Goal: Navigation & Orientation: Find specific page/section

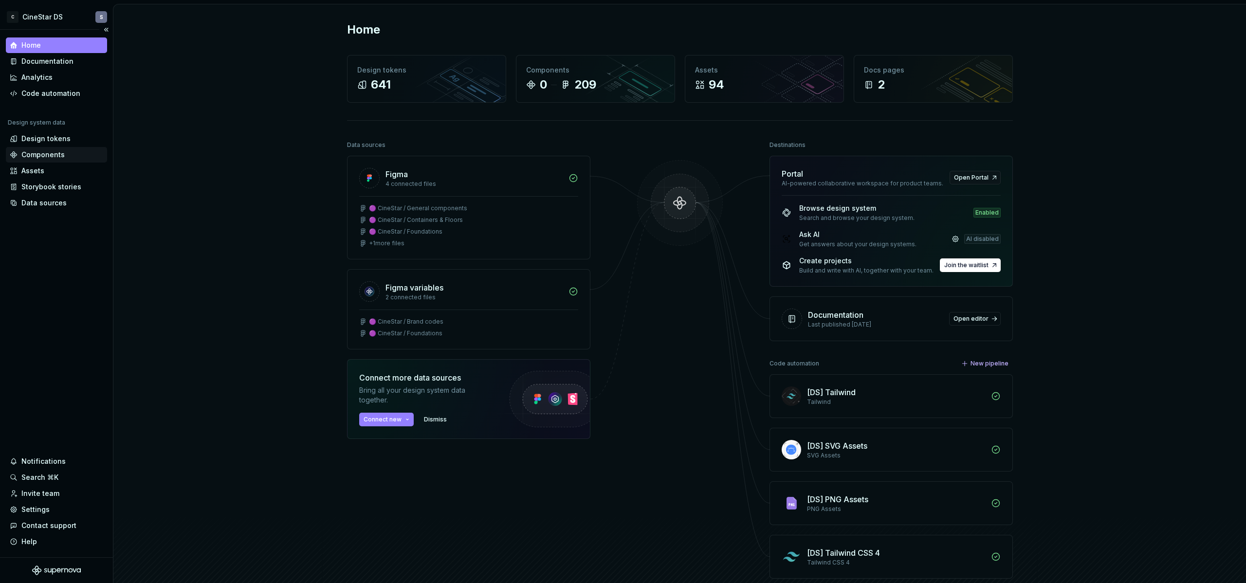
click at [54, 156] on div "Components" at bounding box center [42, 155] width 43 height 10
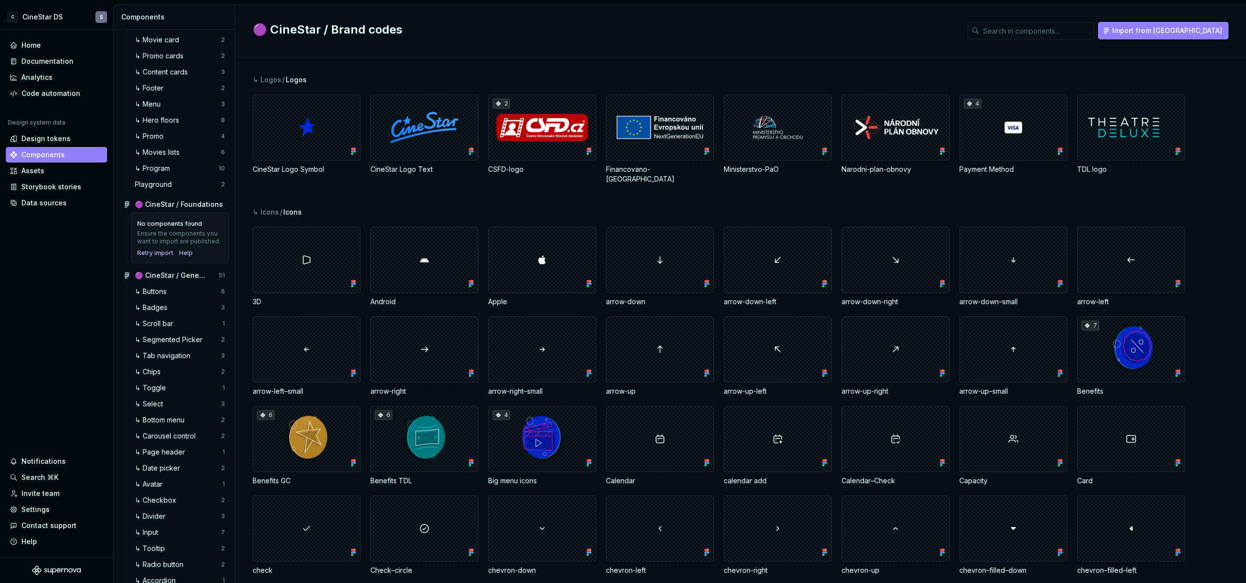
scroll to position [159, 0]
click at [163, 295] on div "↳ Buttons" at bounding box center [153, 291] width 36 height 10
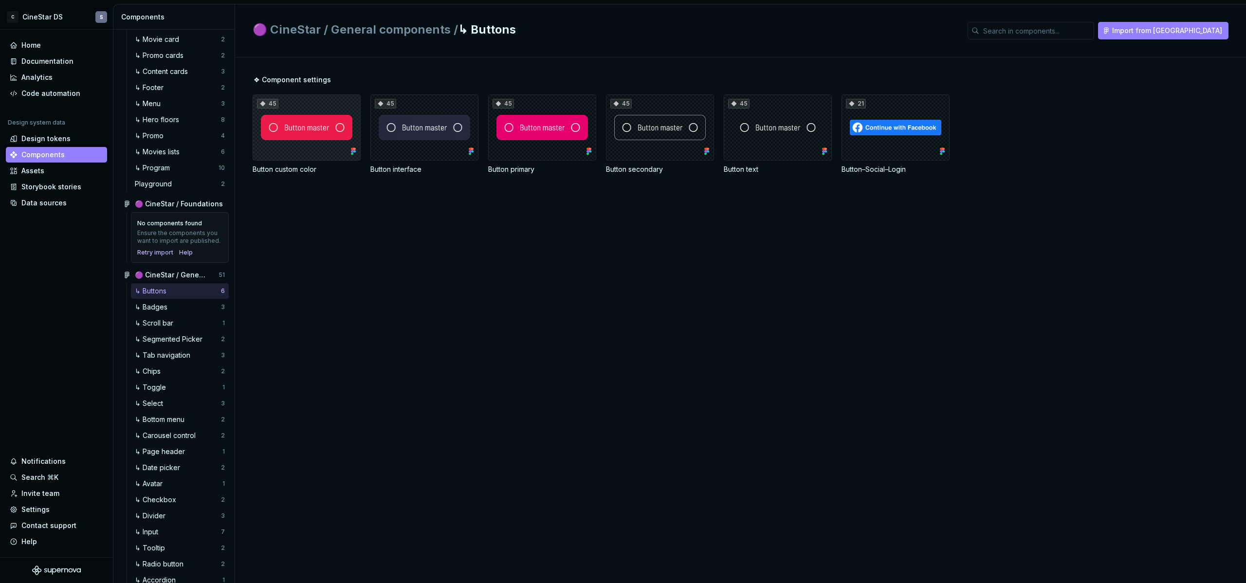
click at [280, 123] on div "45" at bounding box center [307, 127] width 108 height 66
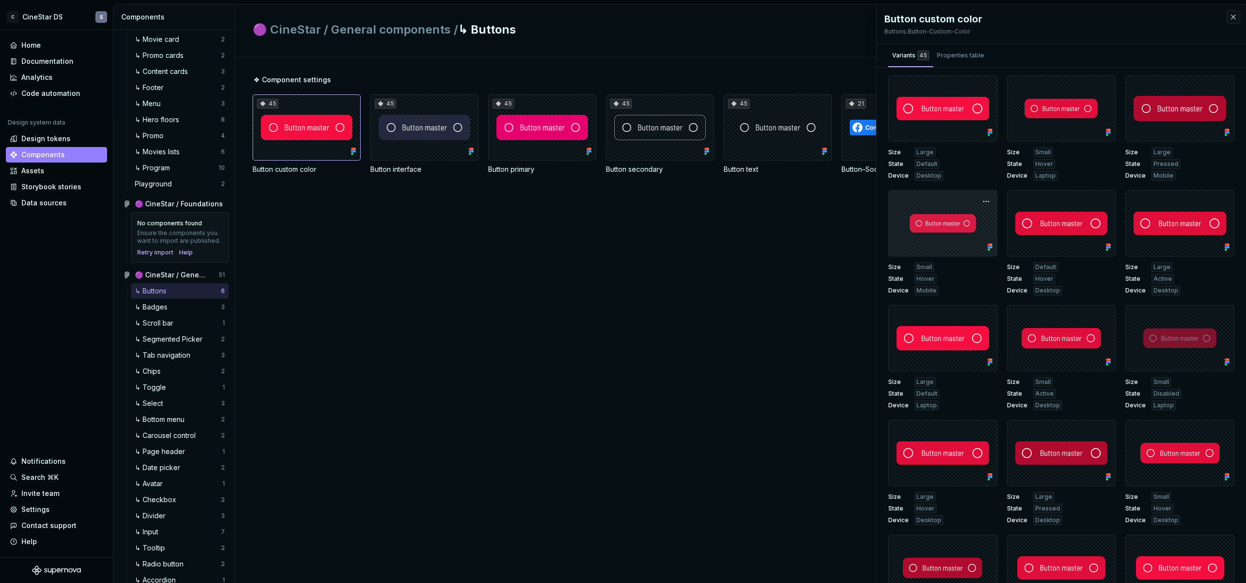
click at [919, 237] on div at bounding box center [942, 223] width 109 height 66
click at [979, 202] on button "button" at bounding box center [986, 202] width 14 height 14
click at [932, 200] on div at bounding box center [942, 223] width 109 height 66
click at [930, 200] on div at bounding box center [942, 223] width 109 height 66
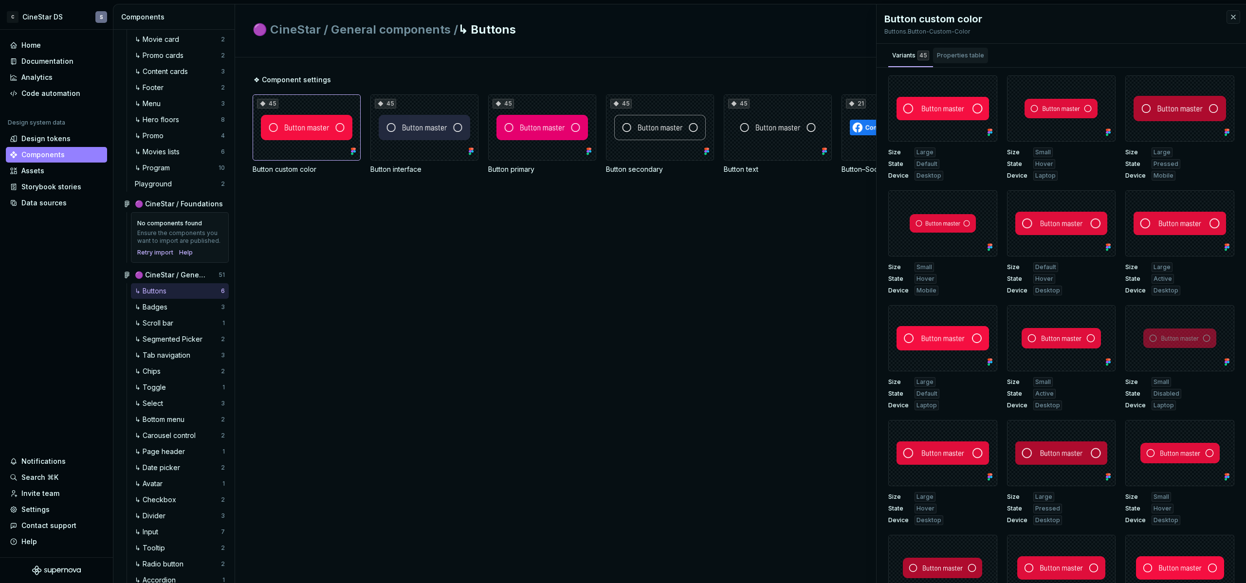
click at [967, 57] on div "Properties table" at bounding box center [960, 56] width 47 height 10
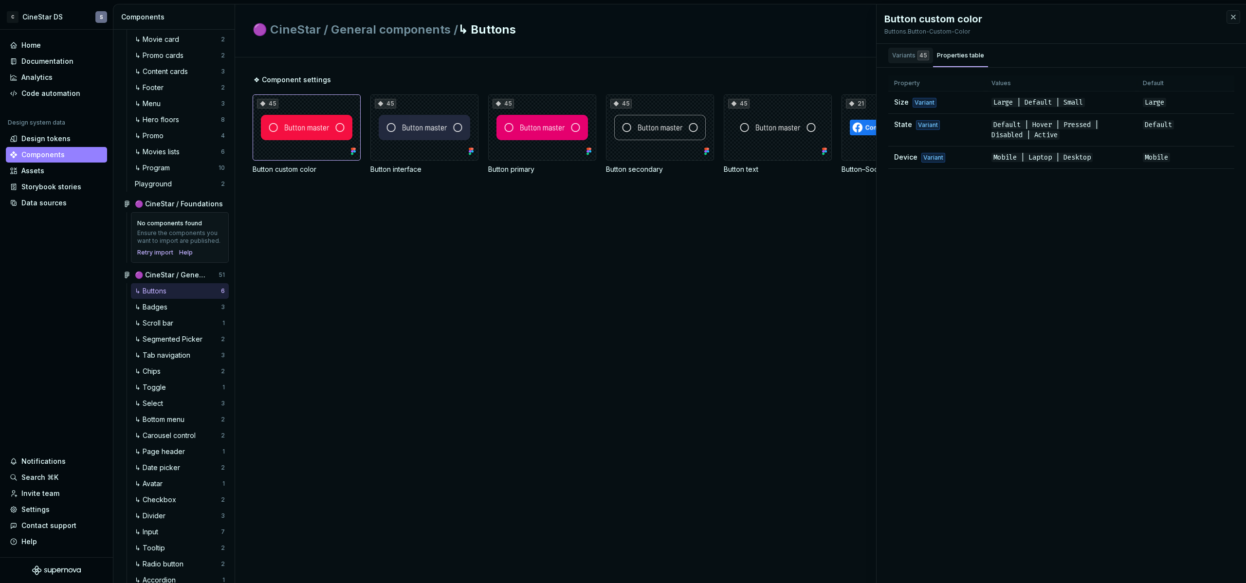
click at [898, 56] on div "Variants 45" at bounding box center [910, 56] width 37 height 10
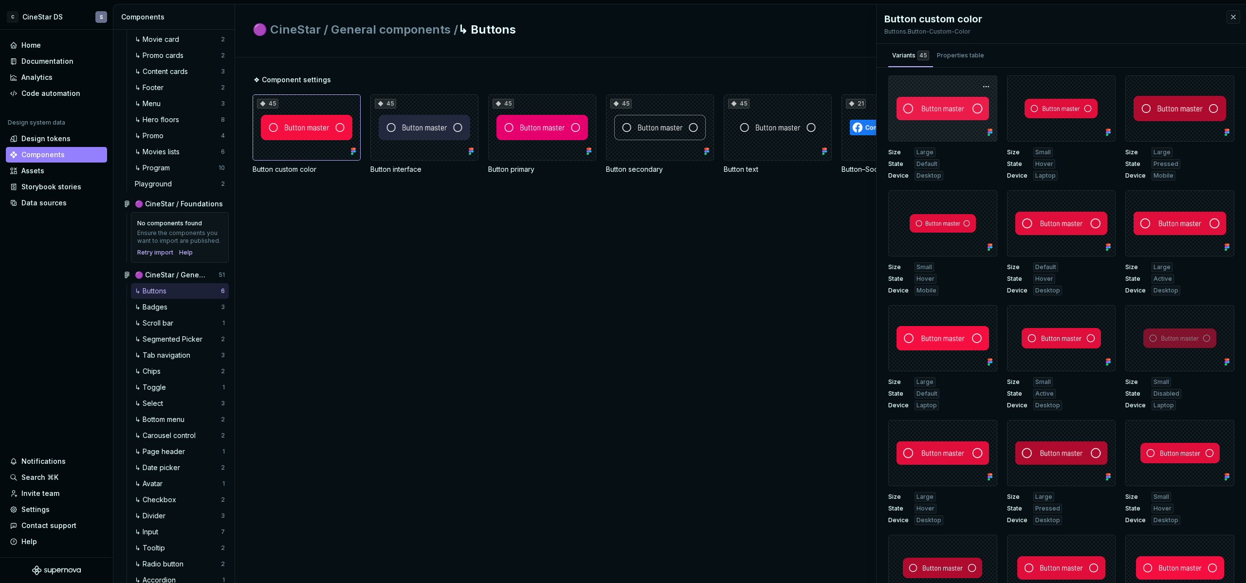
click at [948, 127] on div at bounding box center [942, 108] width 109 height 66
click at [970, 54] on div "Properties table" at bounding box center [960, 56] width 47 height 10
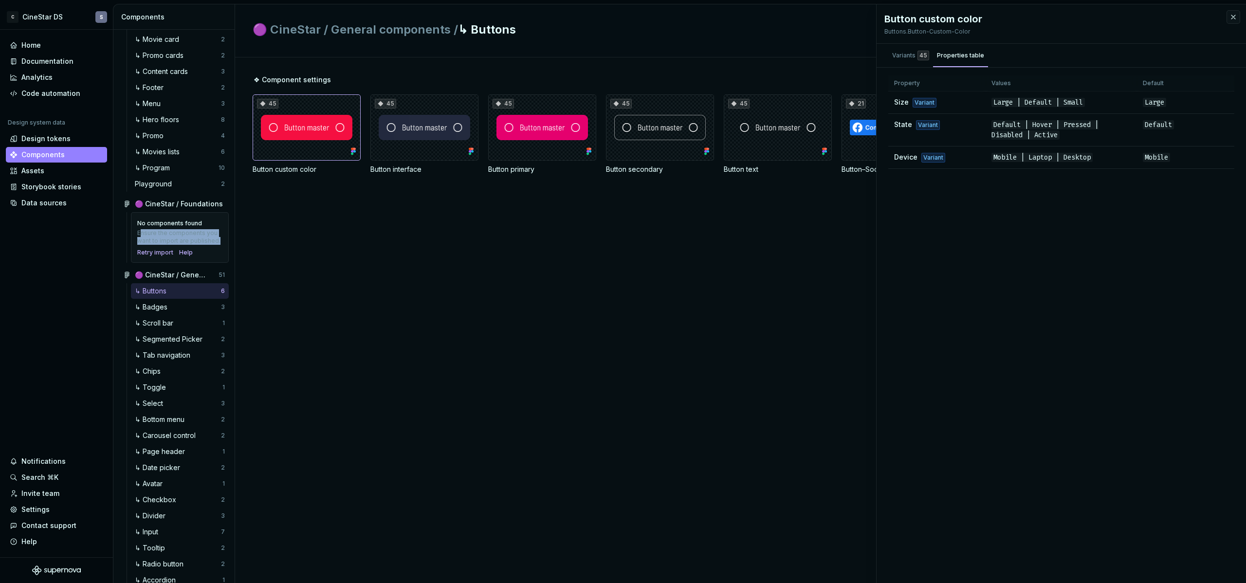
drag, startPoint x: 167, startPoint y: 249, endPoint x: 141, endPoint y: 234, distance: 30.7
click at [141, 234] on div "Ensure the components you want to import are published." at bounding box center [179, 237] width 85 height 16
click at [158, 312] on div "↳ Badges" at bounding box center [153, 307] width 36 height 10
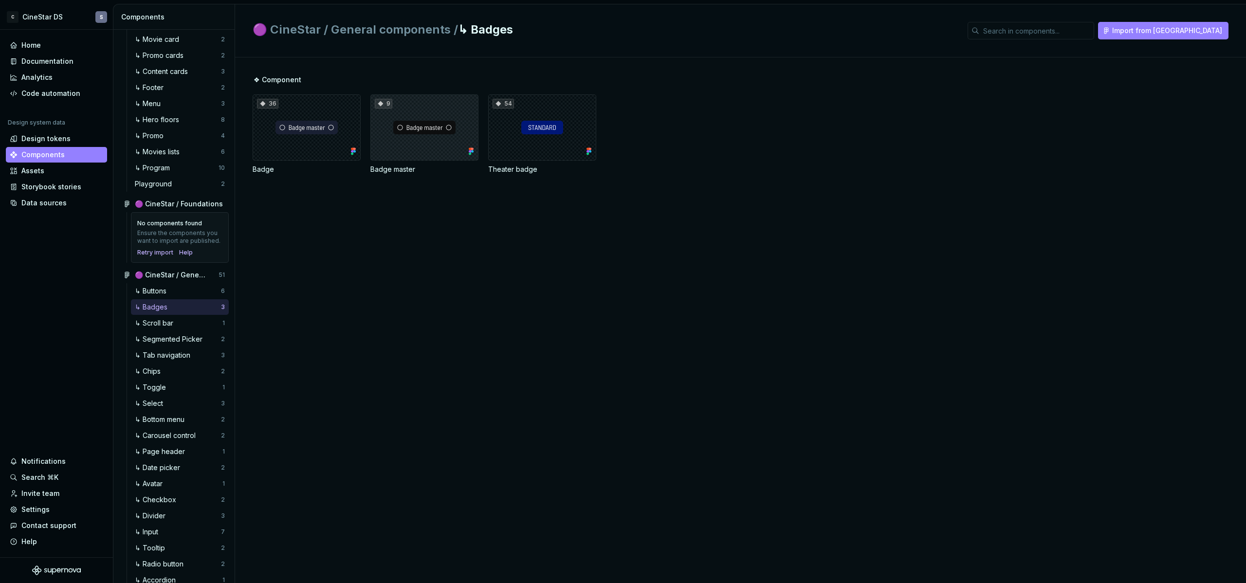
click at [387, 128] on div "9" at bounding box center [424, 127] width 108 height 66
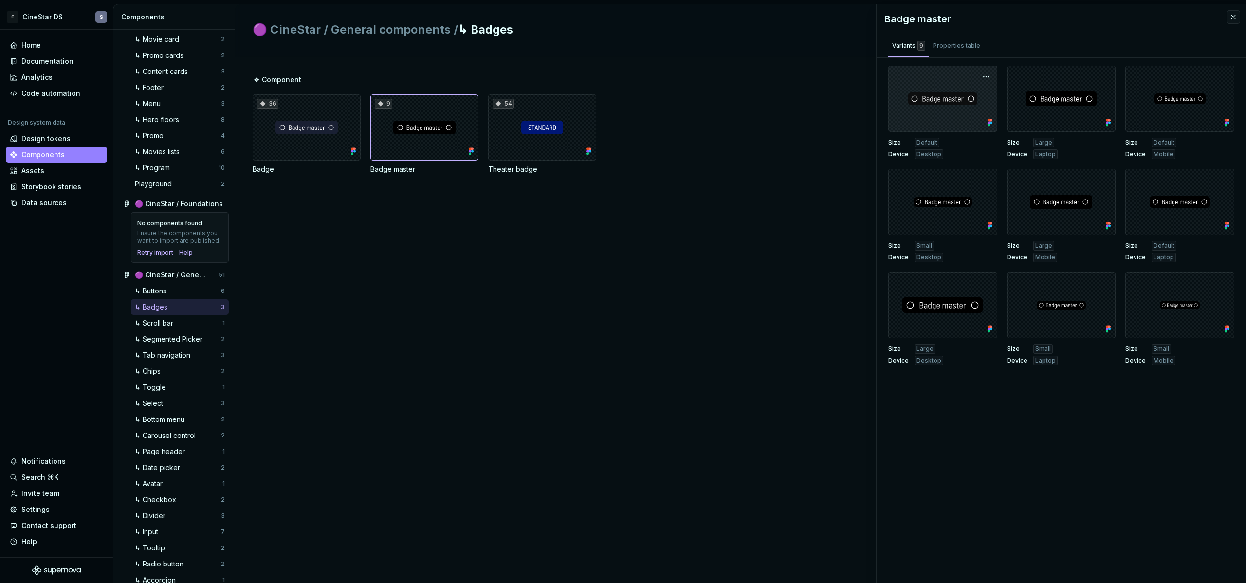
click at [948, 111] on div at bounding box center [942, 99] width 109 height 66
click at [985, 73] on button "button" at bounding box center [986, 77] width 14 height 14
click at [959, 51] on div "Properties table" at bounding box center [956, 46] width 55 height 16
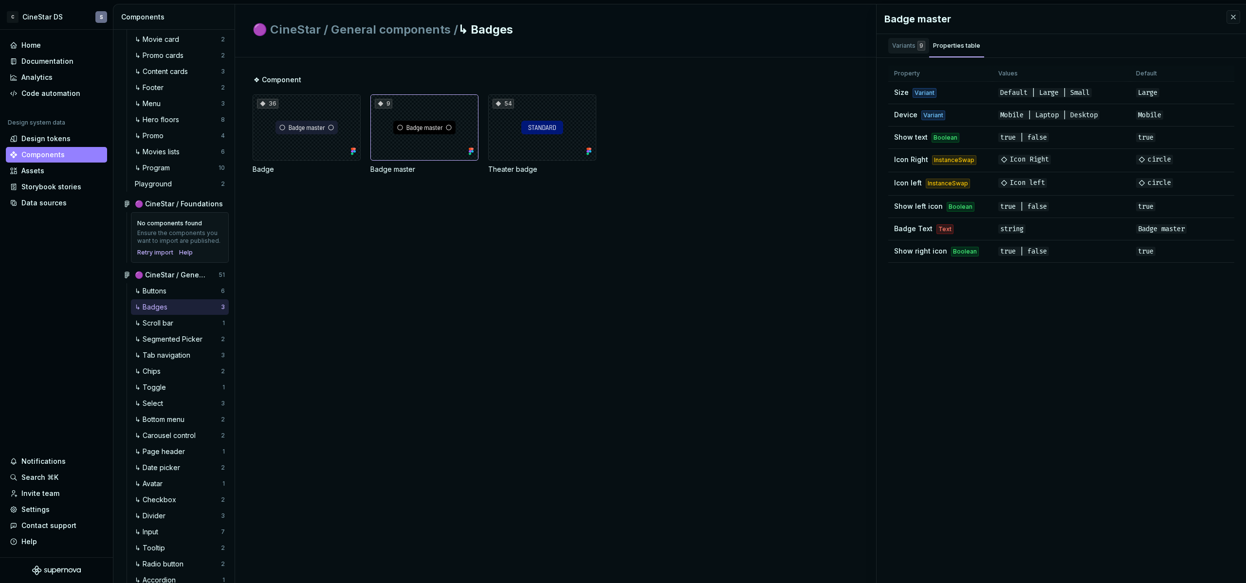
click at [904, 45] on div "Variants 9" at bounding box center [908, 46] width 33 height 10
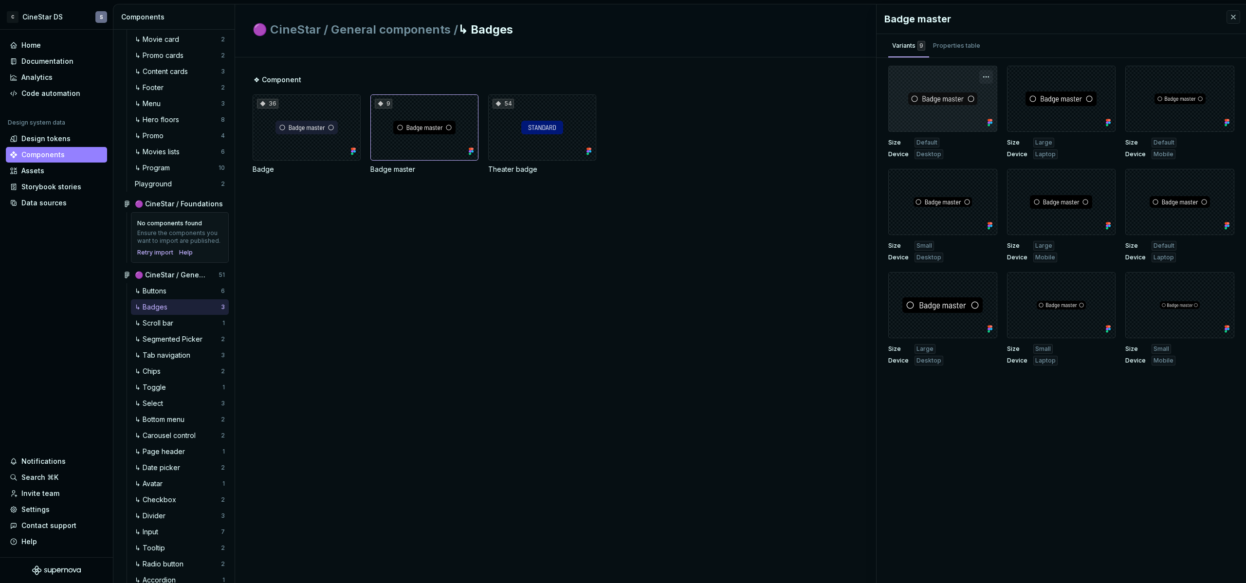
click at [983, 75] on button "button" at bounding box center [986, 77] width 14 height 14
click at [664, 286] on div "❖ Component 36 Badge 9 Badge master 54 Theater badge" at bounding box center [749, 320] width 993 height 526
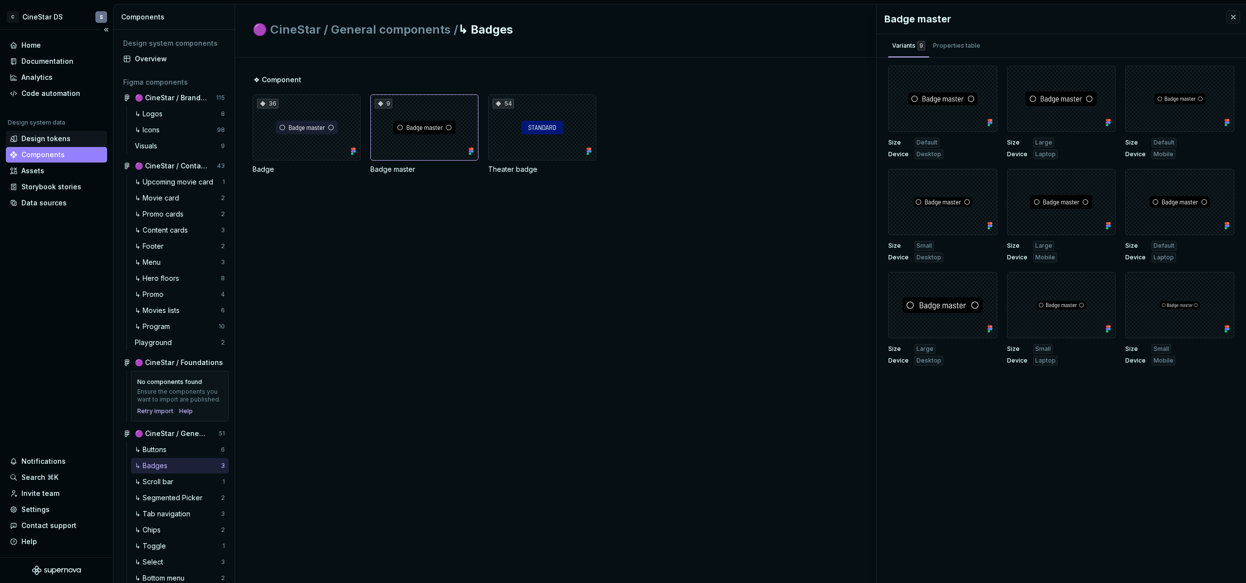
click at [56, 134] on div "Design tokens" at bounding box center [45, 139] width 49 height 10
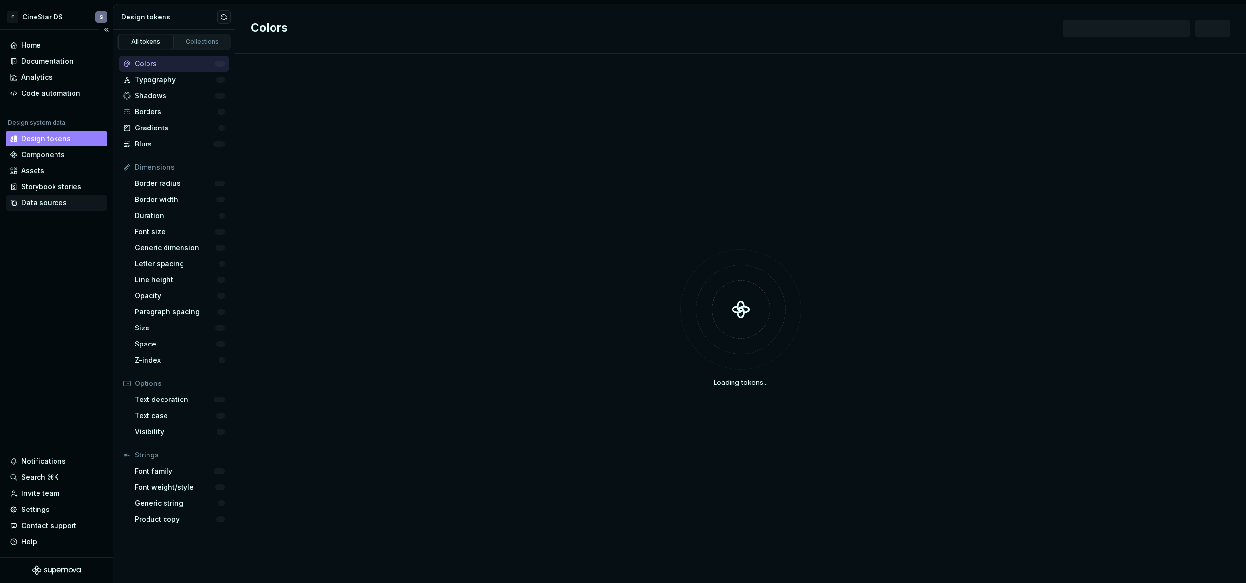
click at [42, 201] on div "Data sources" at bounding box center [43, 203] width 45 height 10
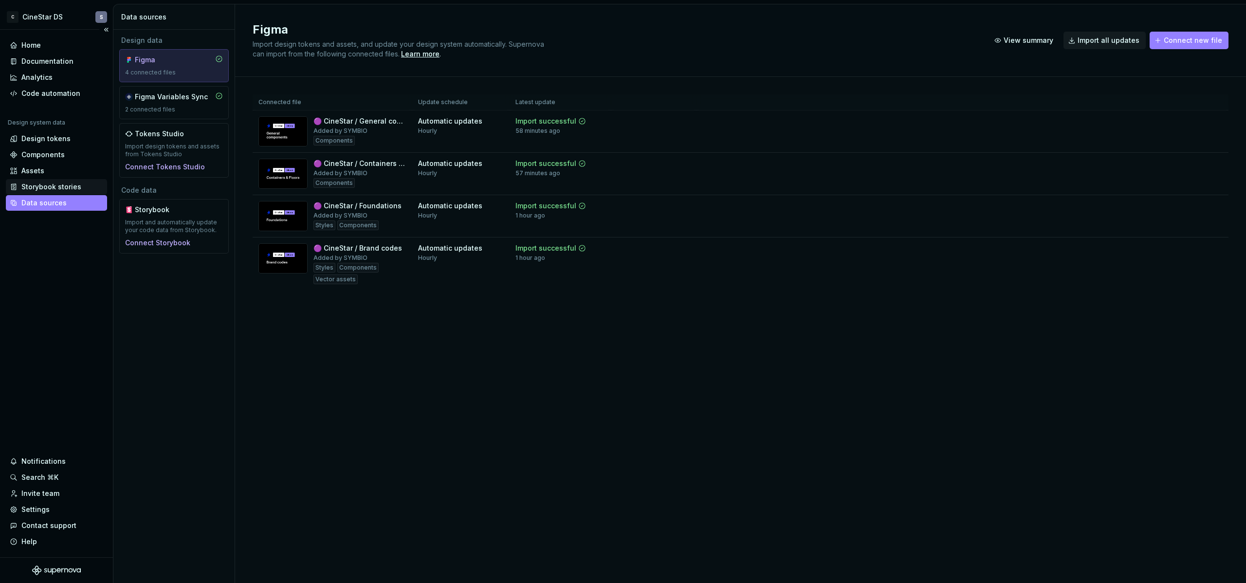
click at [31, 183] on div "Storybook stories" at bounding box center [51, 187] width 60 height 10
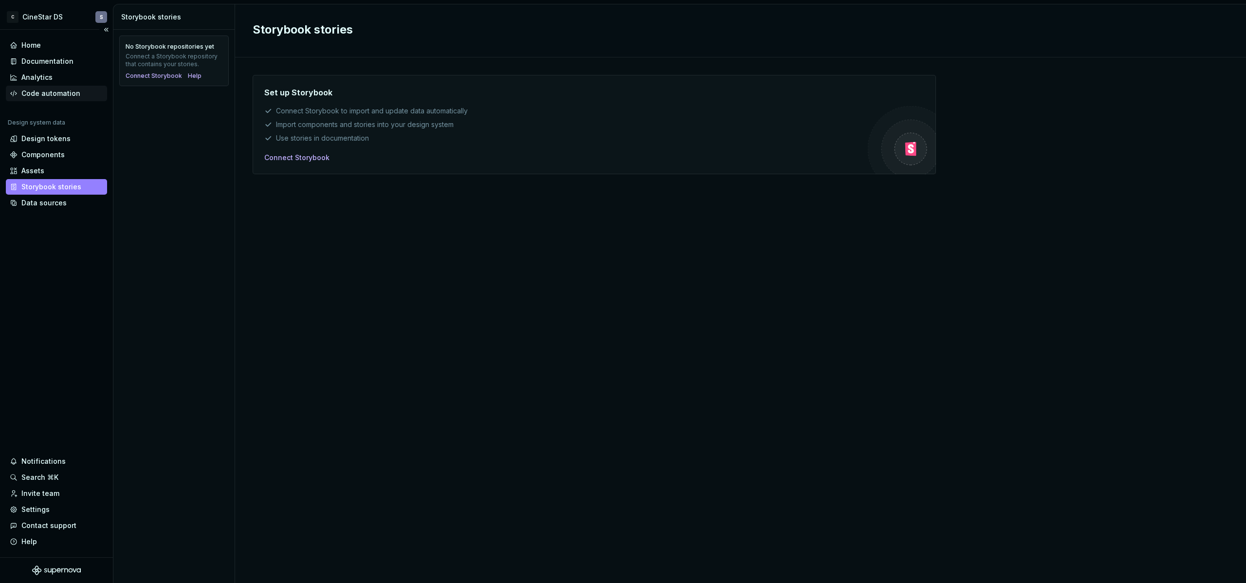
click at [36, 93] on div "Code automation" at bounding box center [50, 94] width 59 height 10
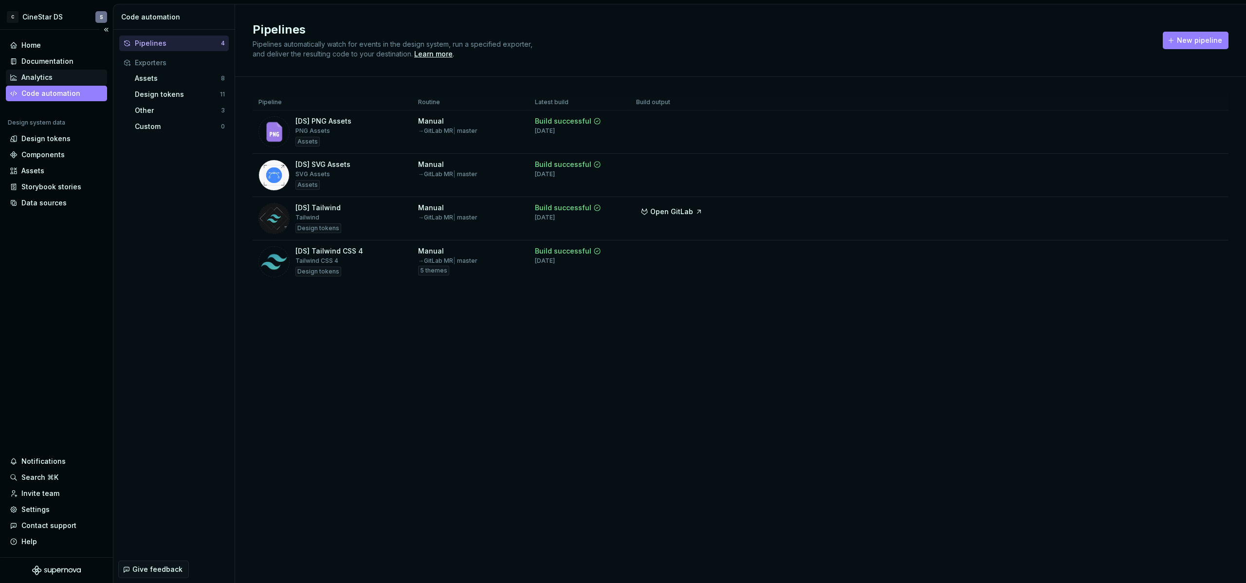
click at [53, 81] on div "Analytics" at bounding box center [56, 78] width 93 height 10
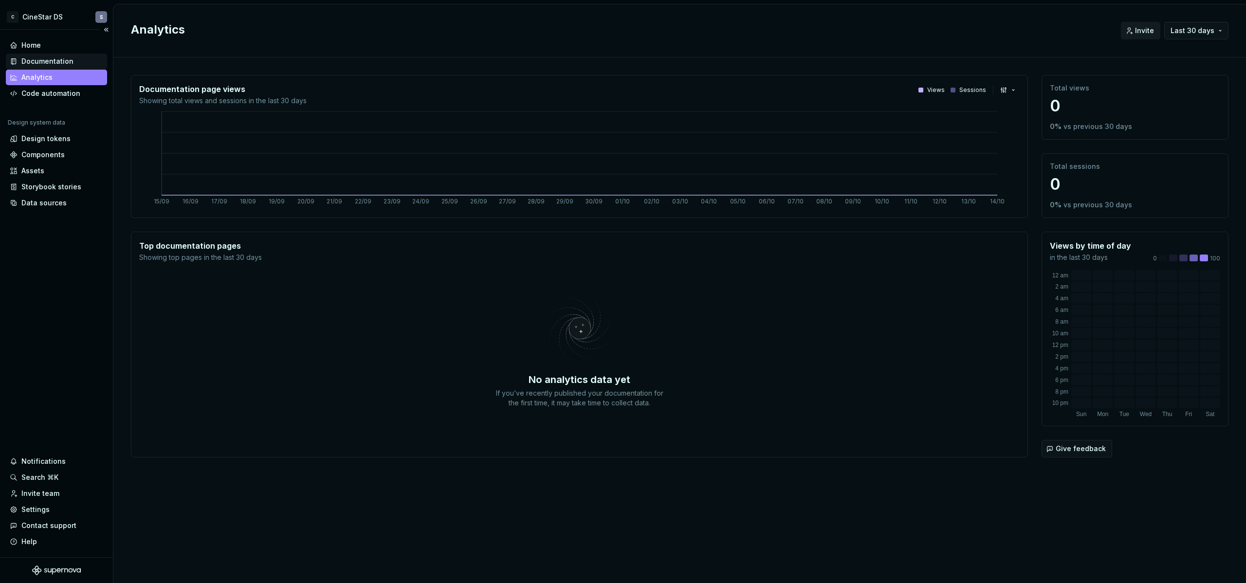
click at [56, 61] on div "Documentation" at bounding box center [47, 61] width 52 height 10
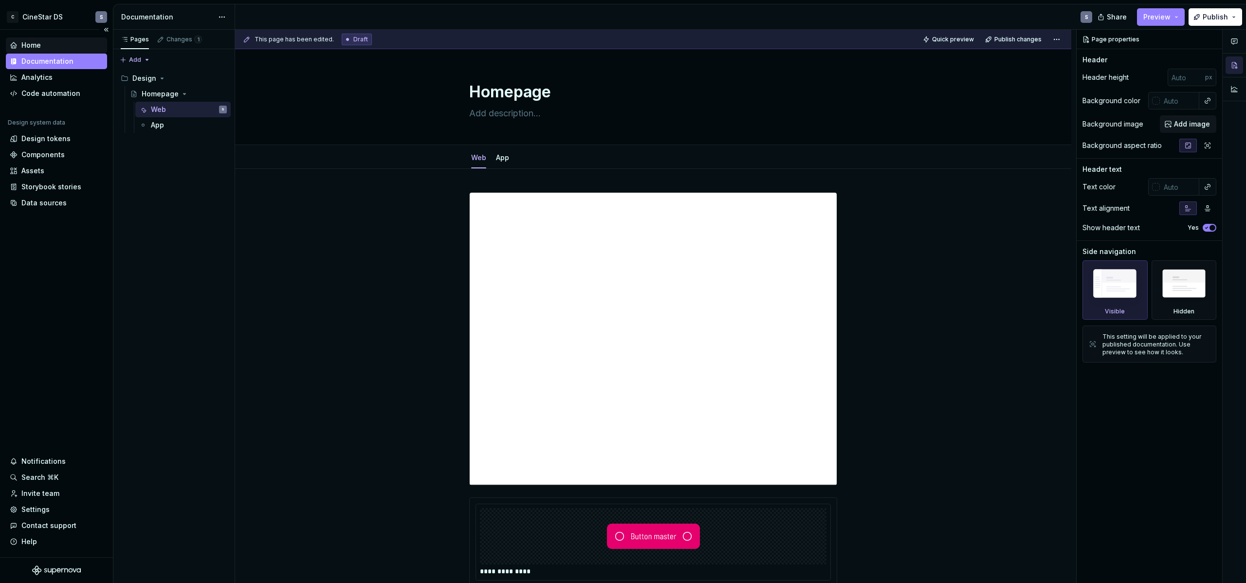
click at [34, 43] on div "Home" at bounding box center [30, 45] width 19 height 10
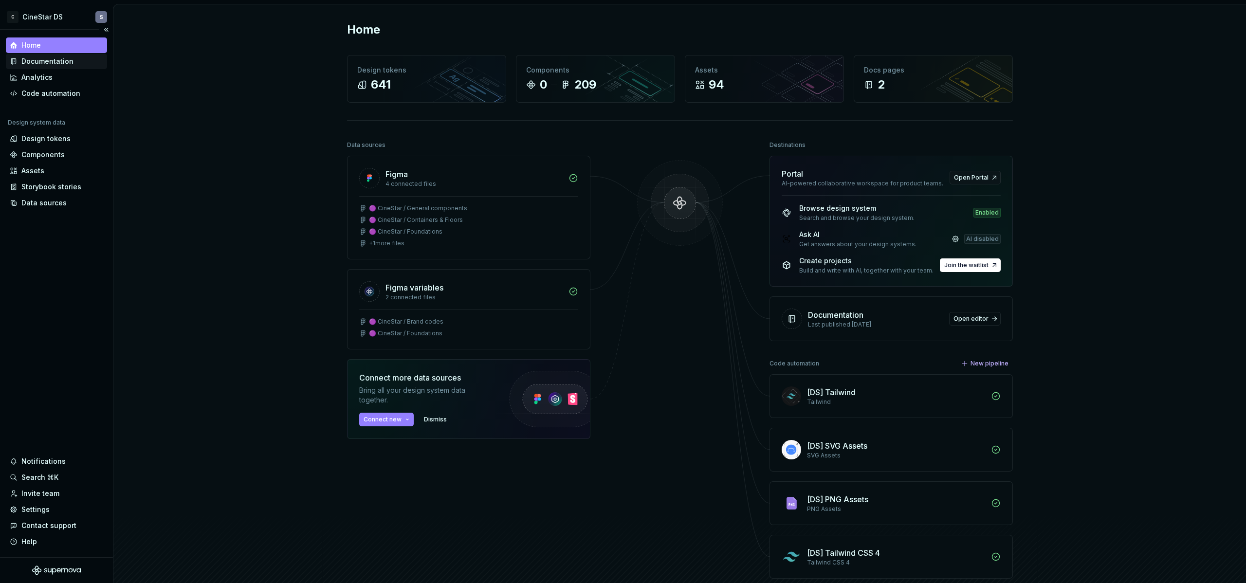
click at [33, 59] on div "Documentation" at bounding box center [47, 61] width 52 height 10
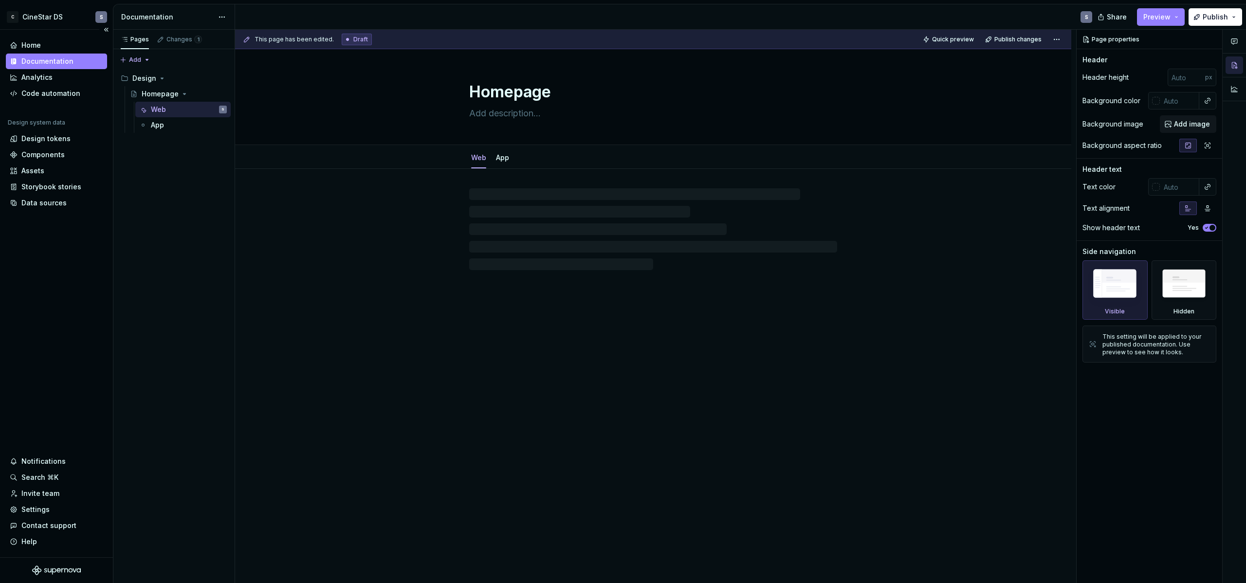
type textarea "*"
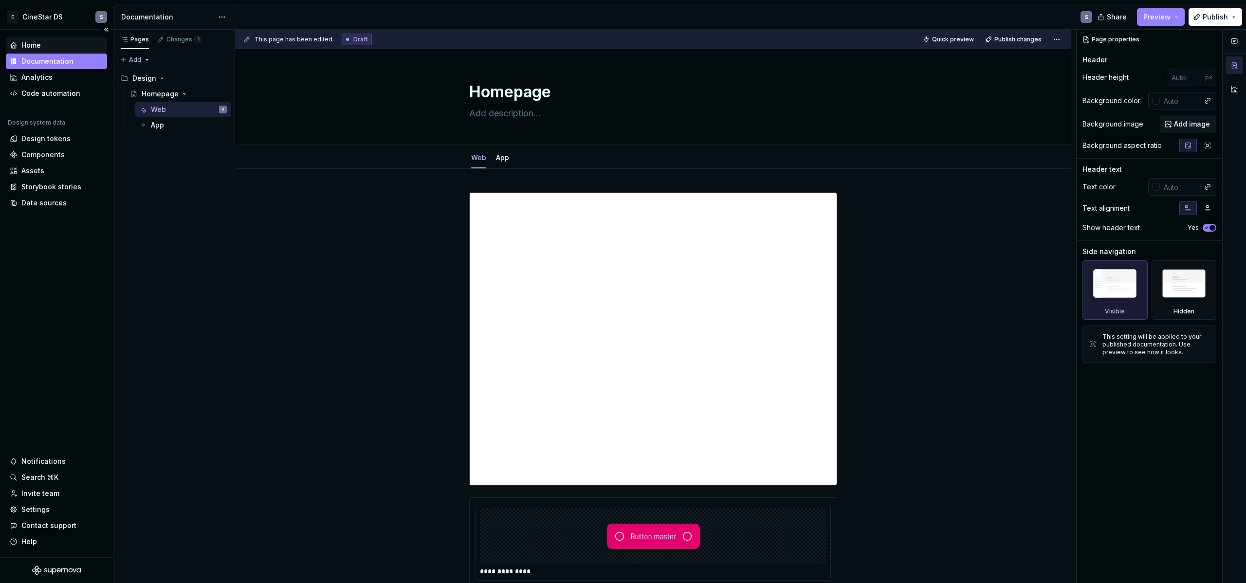
click at [27, 46] on div "Home" at bounding box center [30, 45] width 19 height 10
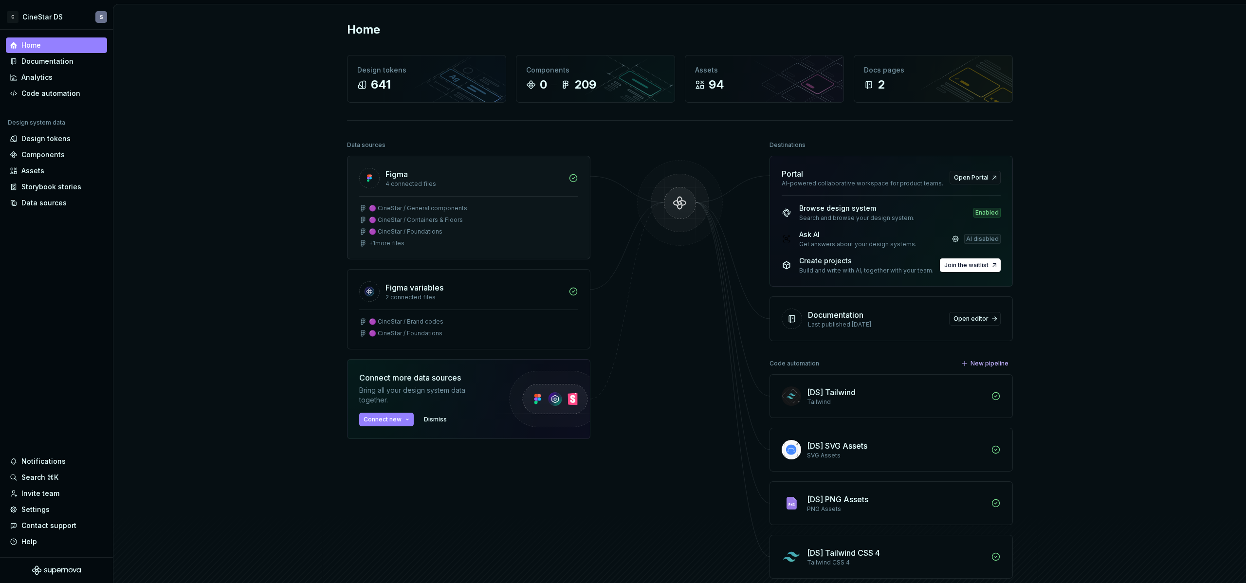
click at [404, 200] on div "🟣 CineStar / General components 🟣 CineStar / Containers & Floors 🟣 CineStar / F…" at bounding box center [468, 227] width 242 height 63
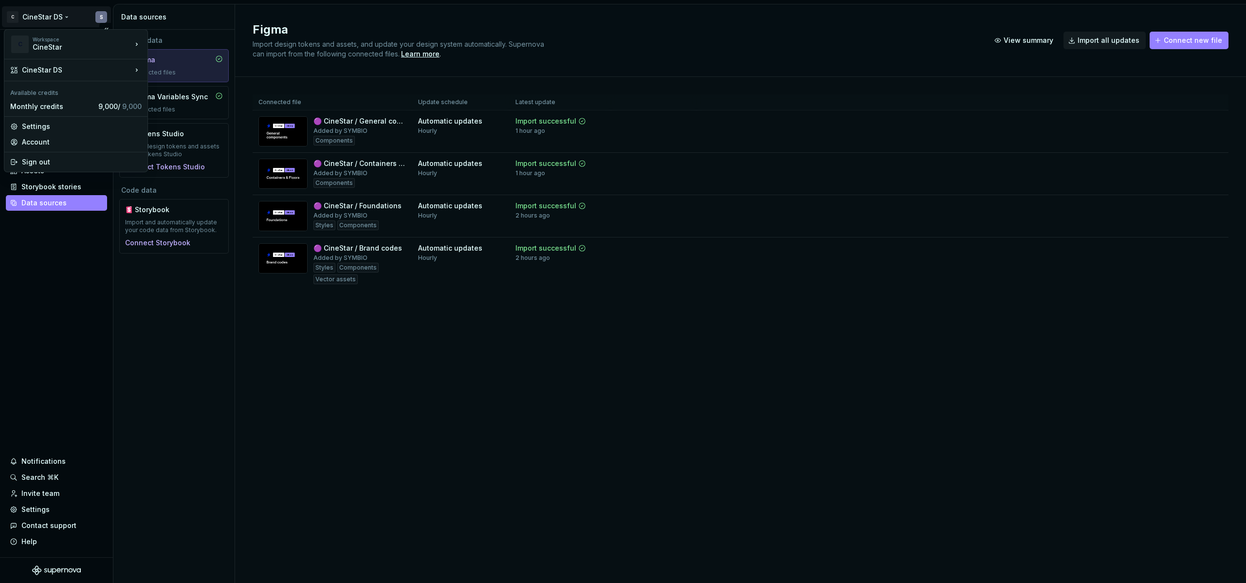
click at [34, 19] on html "C CineStar DS S Home Documentation Analytics Code automation Design system data…" at bounding box center [623, 291] width 1246 height 583
click at [44, 160] on div "Sign out" at bounding box center [82, 162] width 120 height 10
